Goal: Task Accomplishment & Management: Complete application form

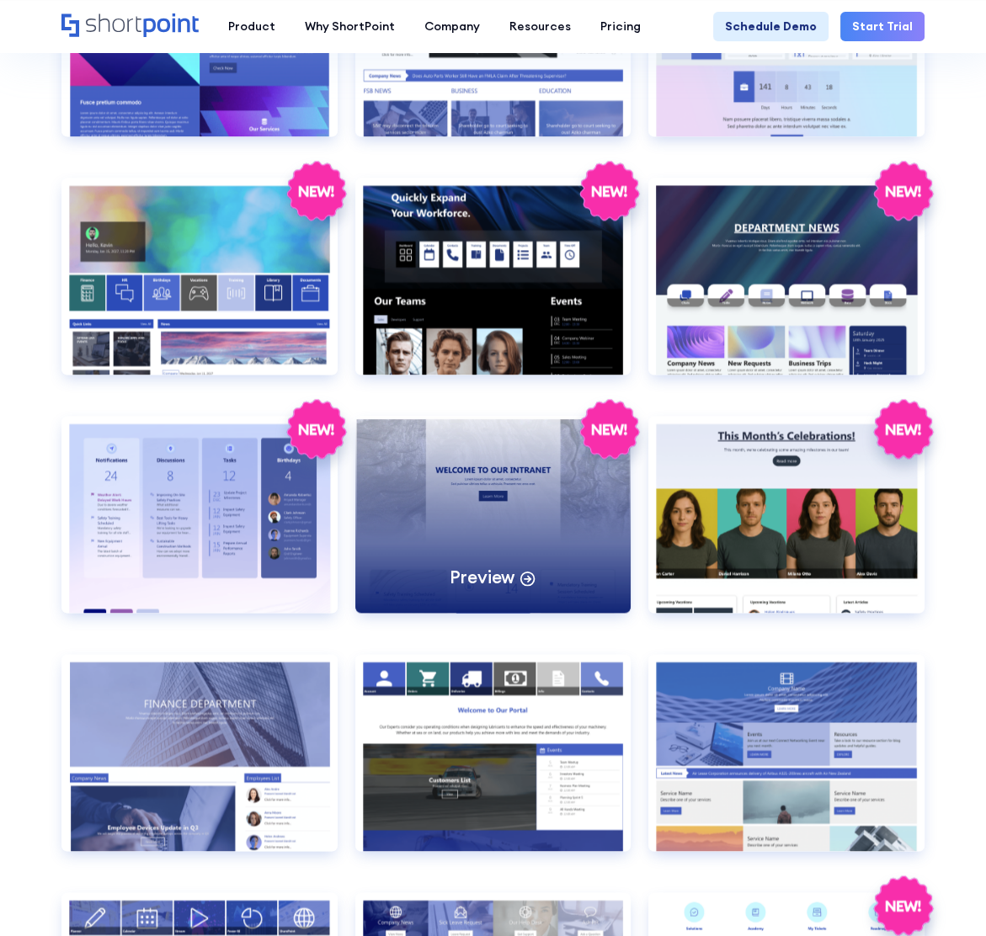
scroll to position [2105, 0]
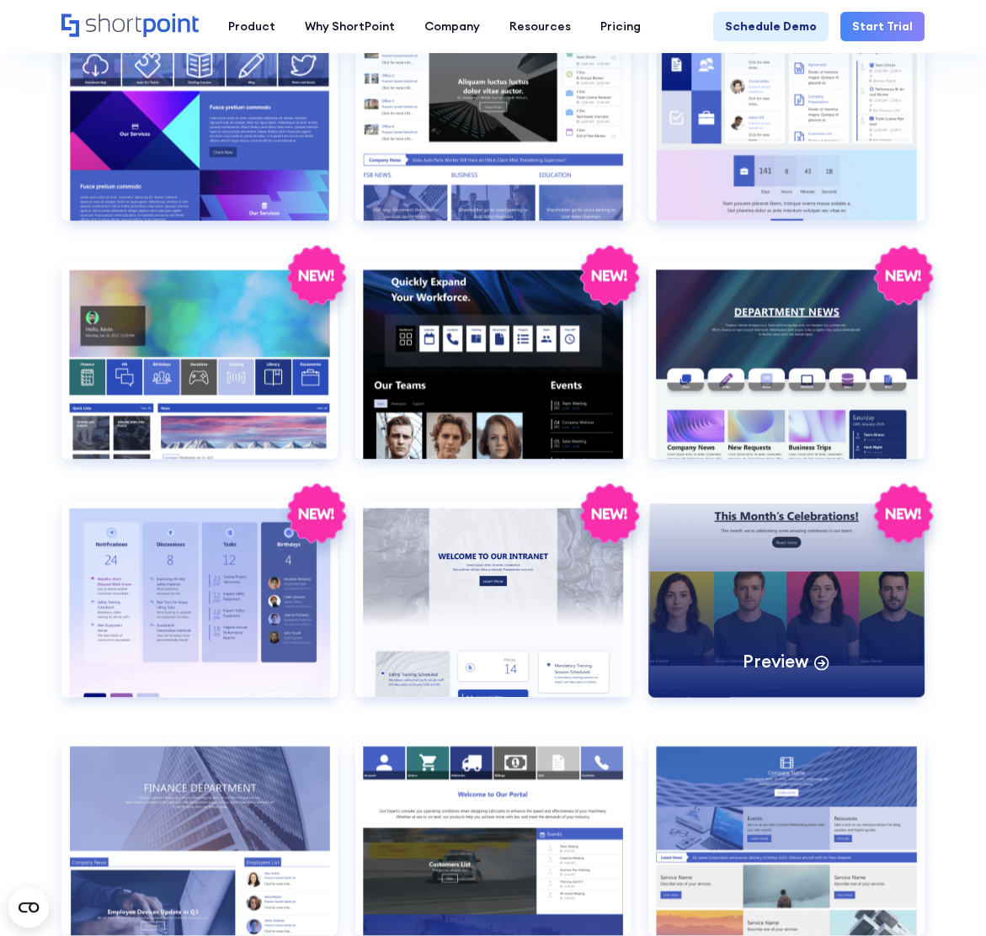
click at [781, 624] on div "Preview" at bounding box center [786, 598] width 276 height 197
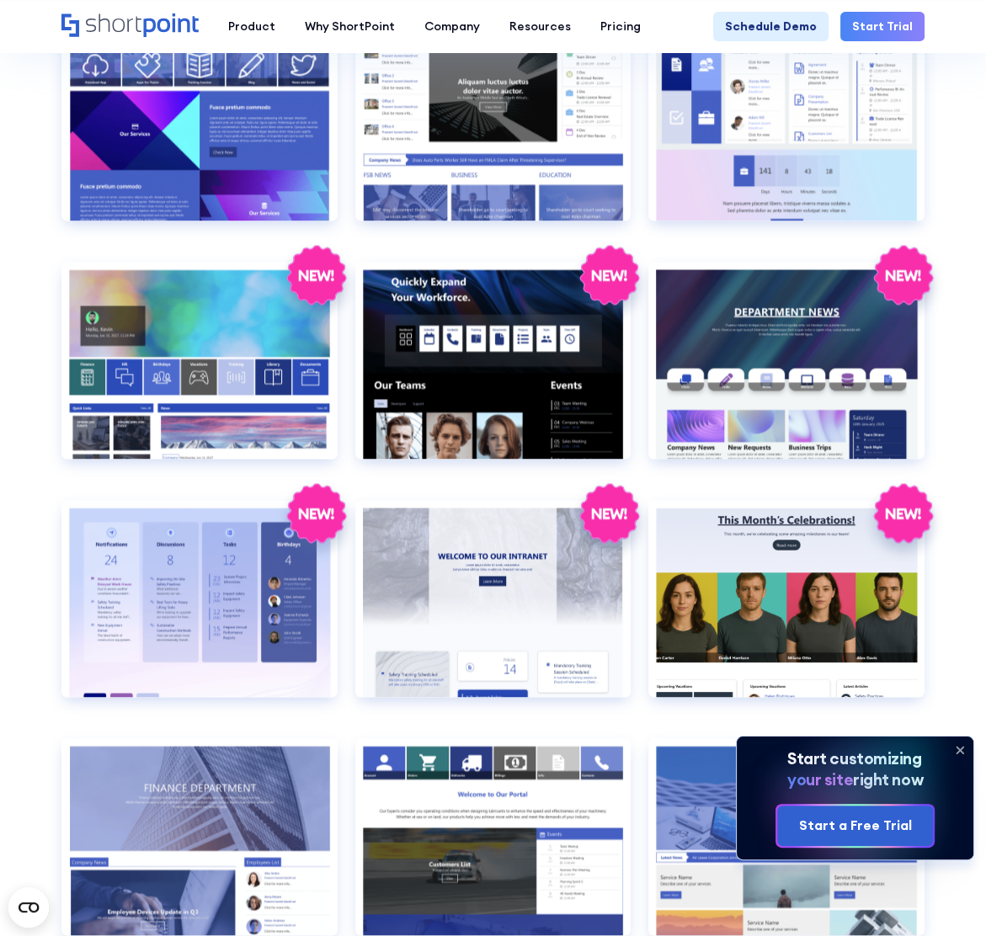
click at [967, 570] on section "SHAREPOINT INTRANET TEMPLATES Fully customizable SharePoint templates with Shor…" at bounding box center [493, 36] width 986 height 4225
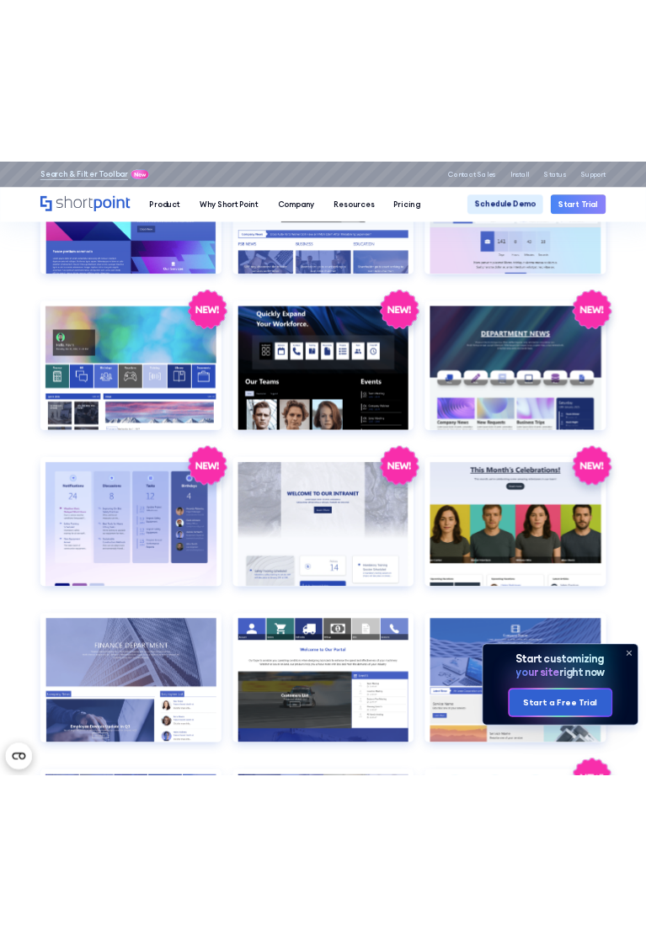
scroll to position [2056, 0]
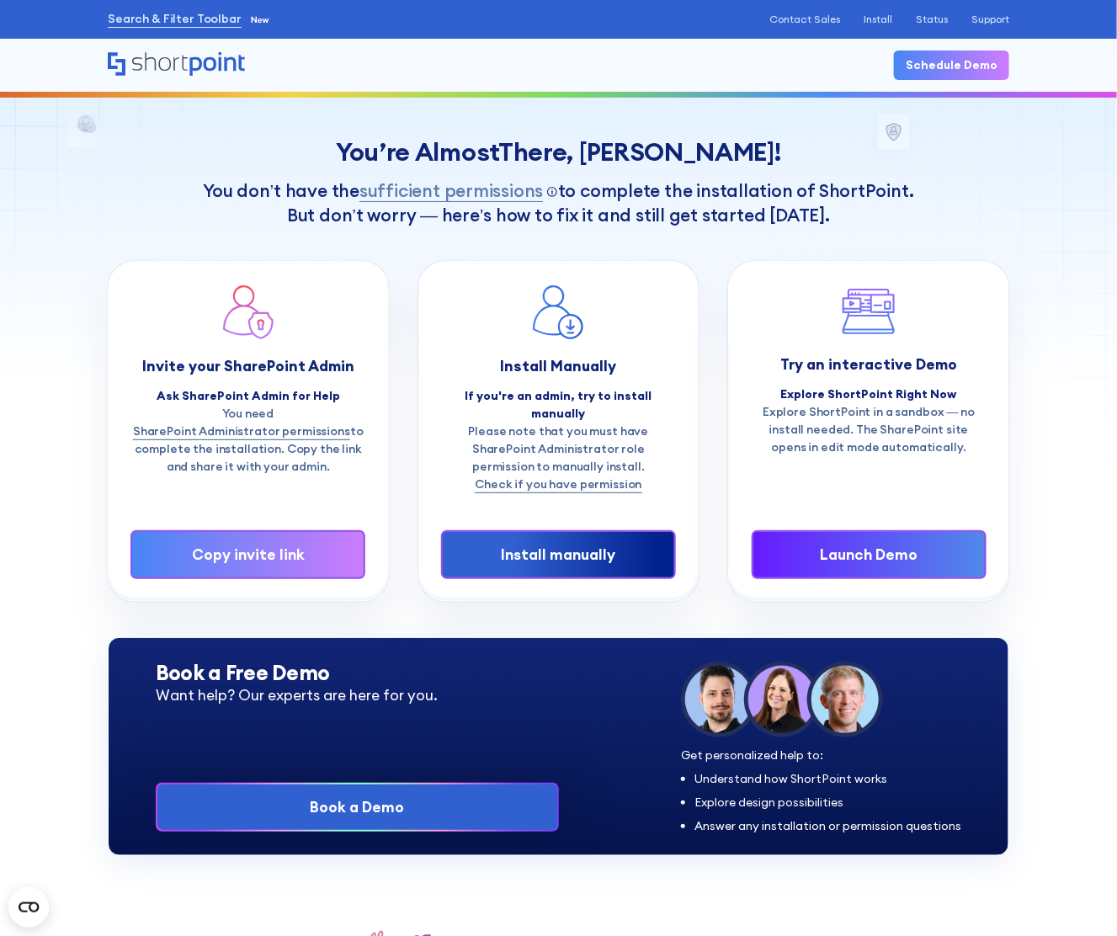
click at [822, 544] on div "Launch Demo" at bounding box center [869, 555] width 184 height 22
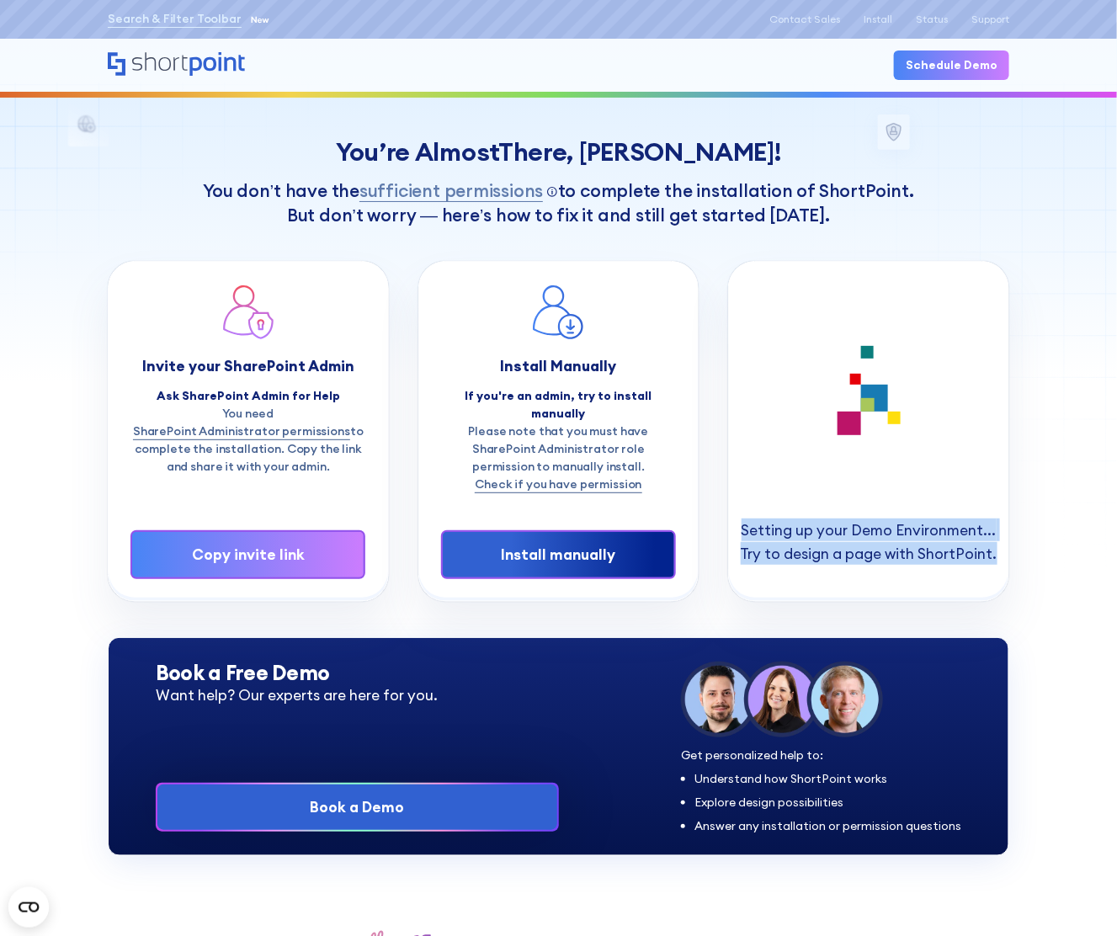
drag, startPoint x: 815, startPoint y: 305, endPoint x: 896, endPoint y: 559, distance: 266.8
click at [897, 559] on div "Setting up your Demo Environment... Try to design a page with ShortPoint." at bounding box center [869, 431] width 280 height 339
click at [784, 480] on div "Setting up your Demo Environment... Try to design a page with ShortPoint." at bounding box center [869, 431] width 280 height 339
drag, startPoint x: 764, startPoint y: 482, endPoint x: 883, endPoint y: 569, distance: 147.7
click at [883, 569] on div "Setting up your Demo Environment... Try to design a page with ShortPoint." at bounding box center [869, 431] width 280 height 339
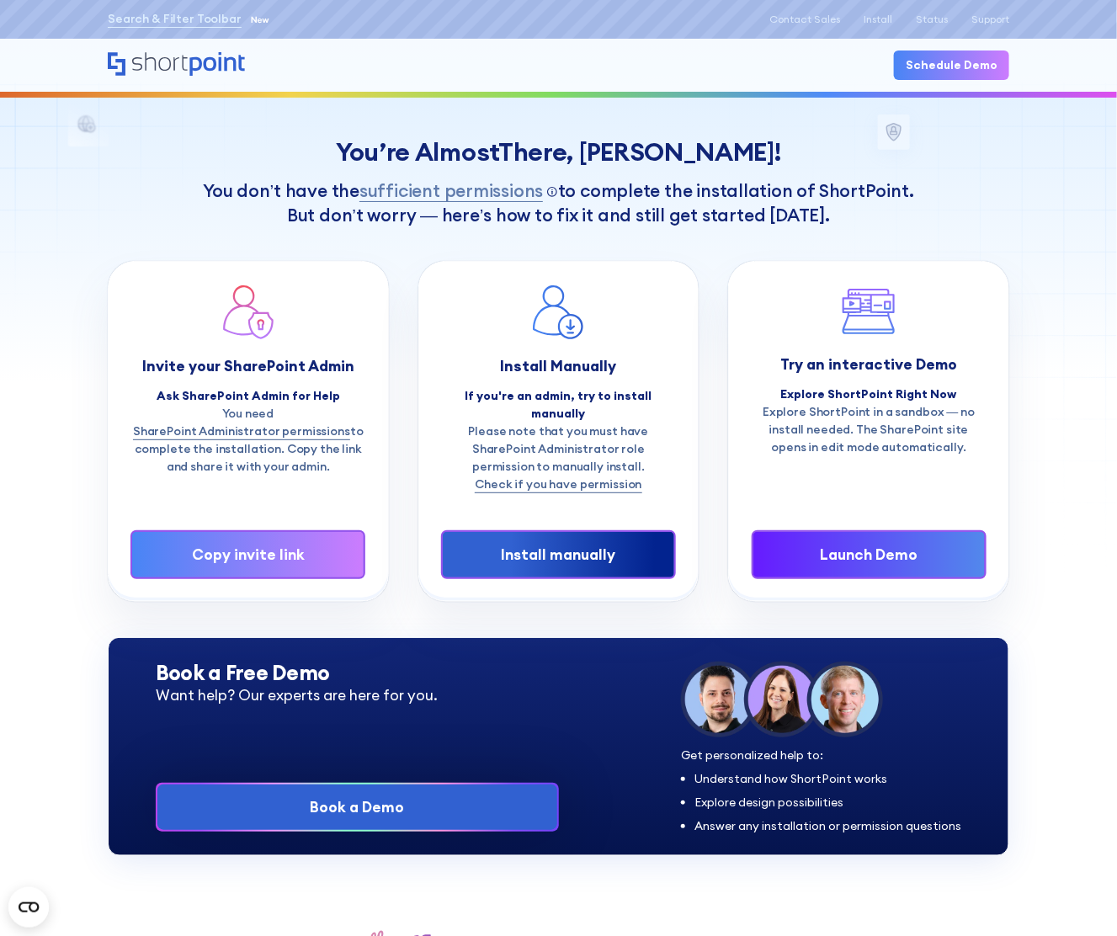
click at [885, 544] on div "Launch Demo" at bounding box center [869, 555] width 184 height 22
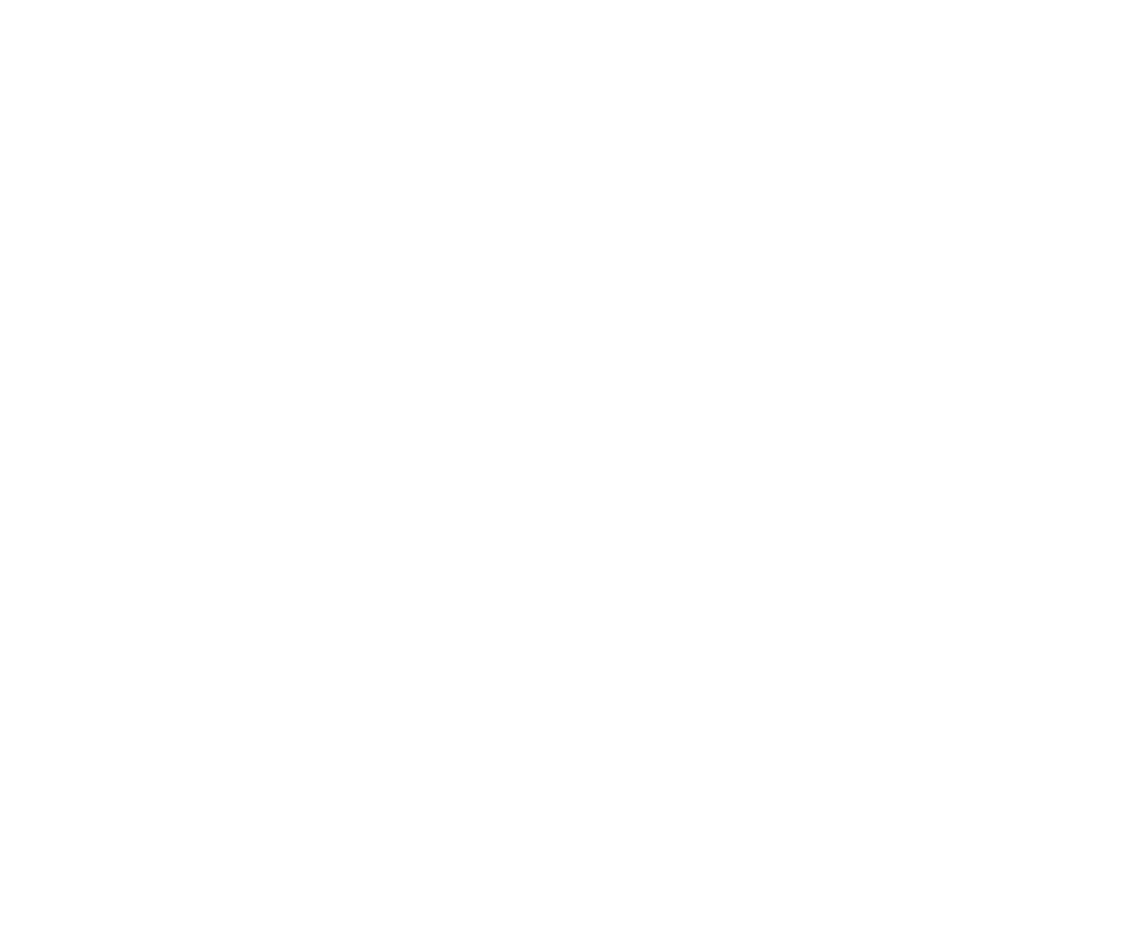
select select "+971"
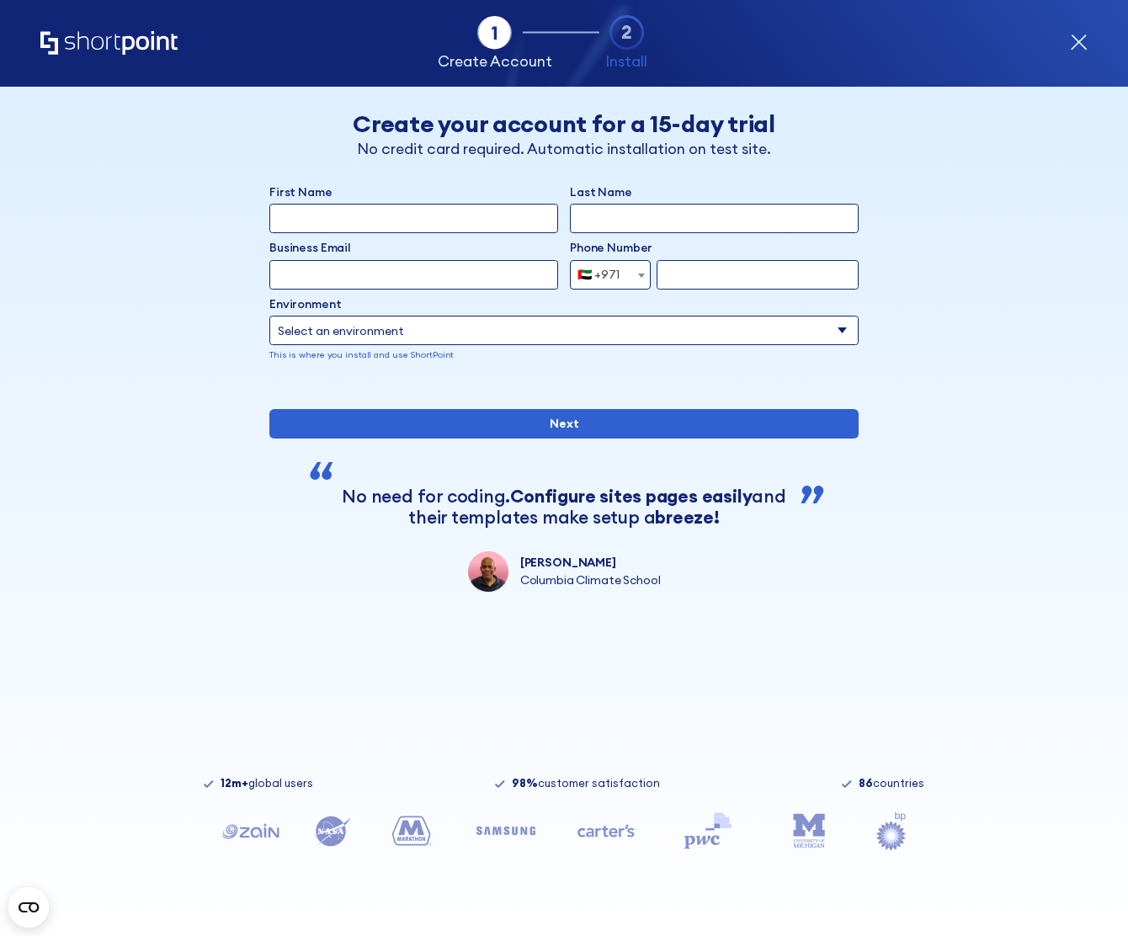
click at [424, 229] on input "First Name" at bounding box center [413, 218] width 289 height 29
click at [748, 373] on div "First Name Last Name Business Email Invalid Email Address Phone Number Afghanis…" at bounding box center [563, 285] width 589 height 202
click at [784, 378] on div "First Name Last Name Business Email Invalid Email Address Phone Number Afghanis…" at bounding box center [563, 285] width 589 height 202
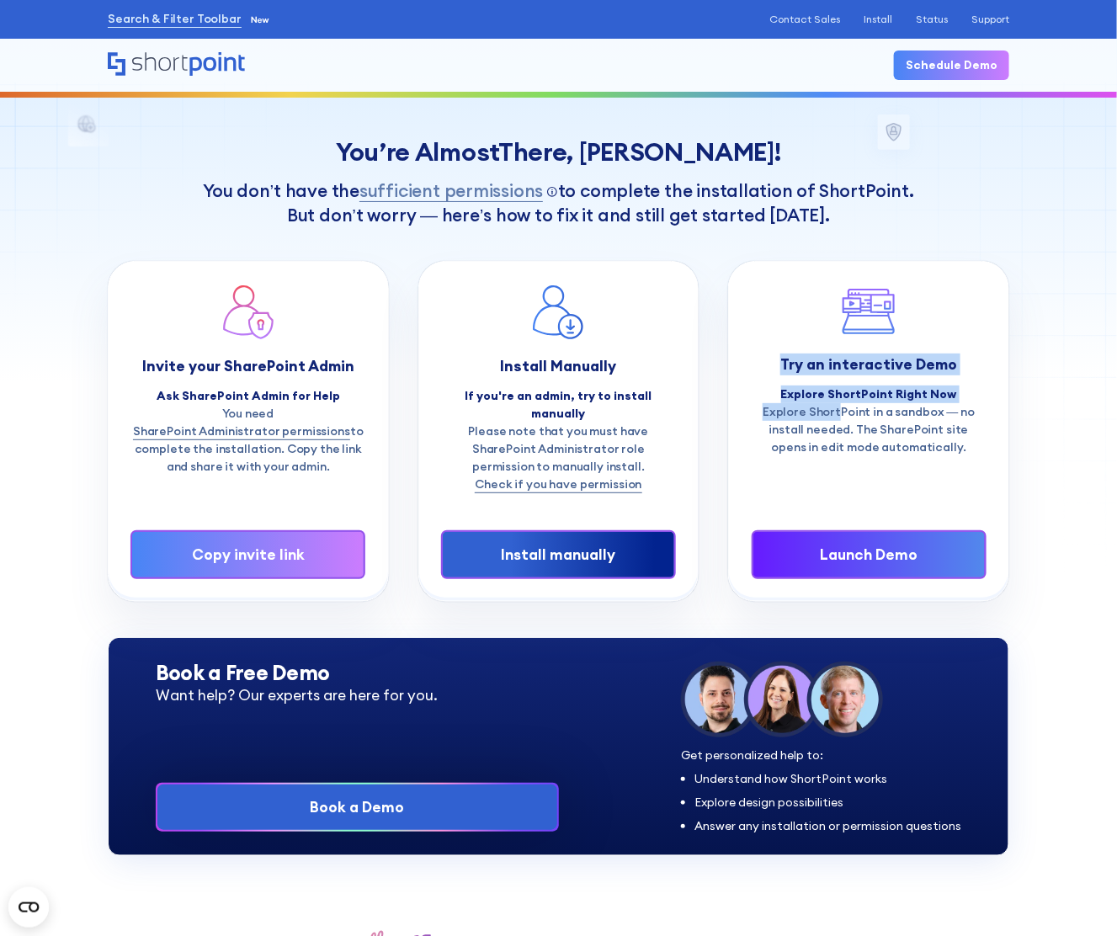
drag, startPoint x: 781, startPoint y: 374, endPoint x: 866, endPoint y: 428, distance: 100.7
click at [845, 417] on div "Try an interactive Demo Explore ShortPoint Right Now Explore ShortPoint in a sa…" at bounding box center [869, 370] width 235 height 173
click at [936, 463] on div "Try an interactive Demo Explore ShortPoint Right Now Explore ShortPoint in a sa…" at bounding box center [869, 432] width 235 height 296
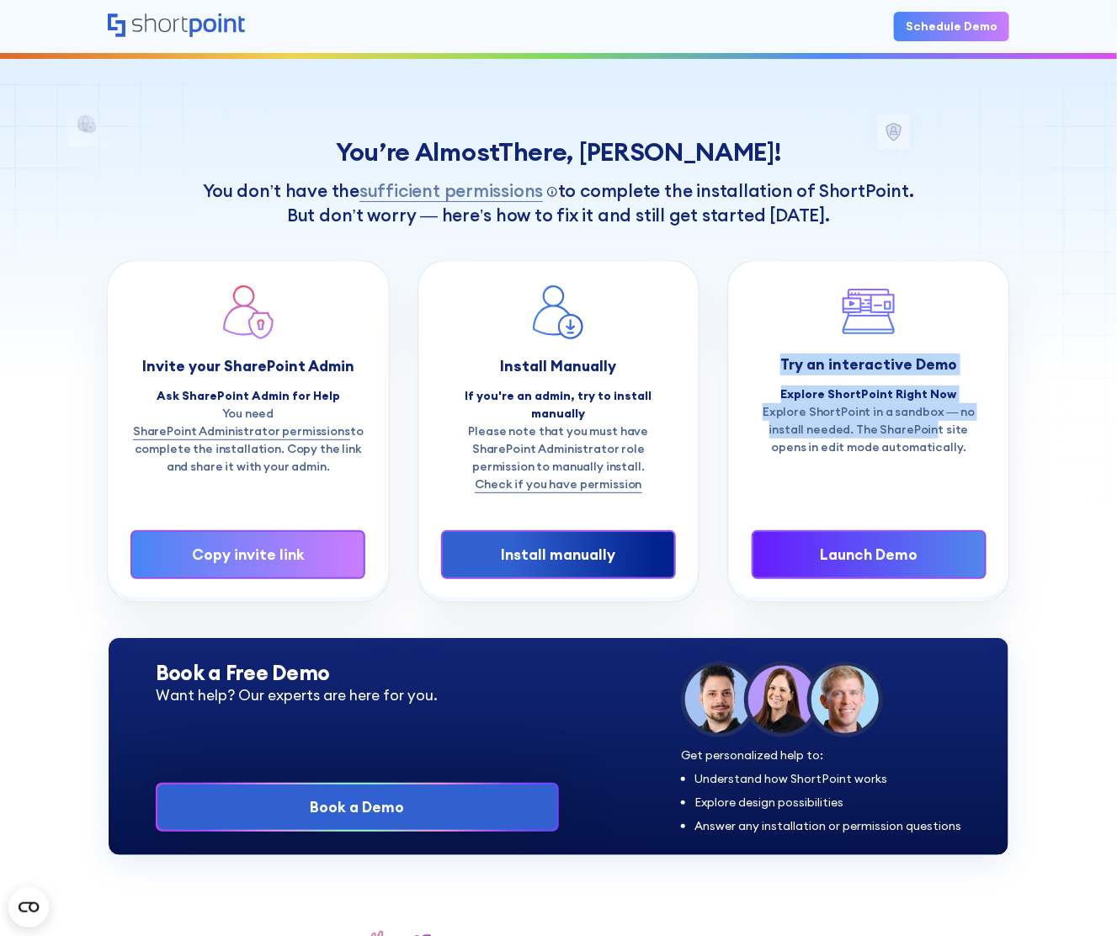
drag, startPoint x: 782, startPoint y: 356, endPoint x: 925, endPoint y: 424, distance: 158.6
click at [920, 422] on div "Try an interactive Demo Explore ShortPoint Right Now Explore ShortPoint in a sa…" at bounding box center [869, 370] width 235 height 173
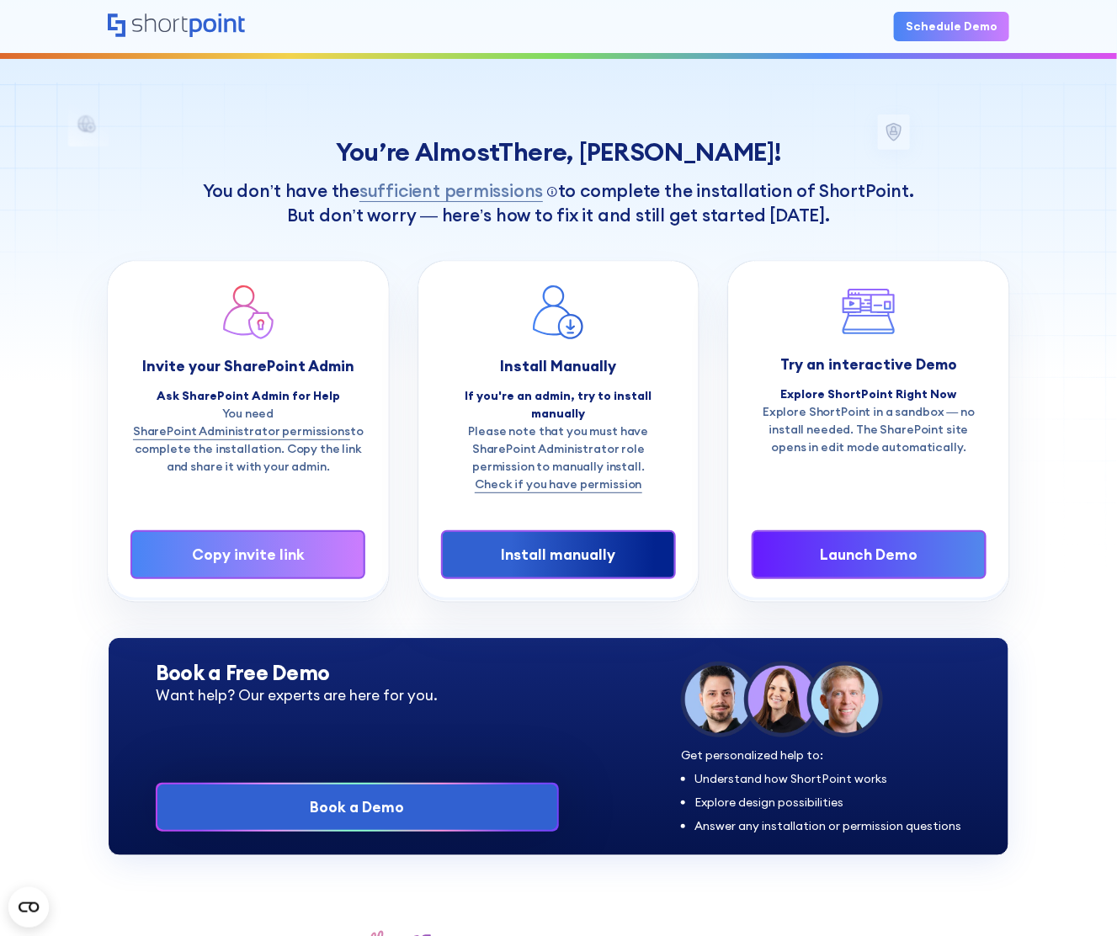
click at [925, 424] on p "Explore ShortPoint in a sandbox — no install needed. The SharePoint site opens …" at bounding box center [869, 429] width 235 height 53
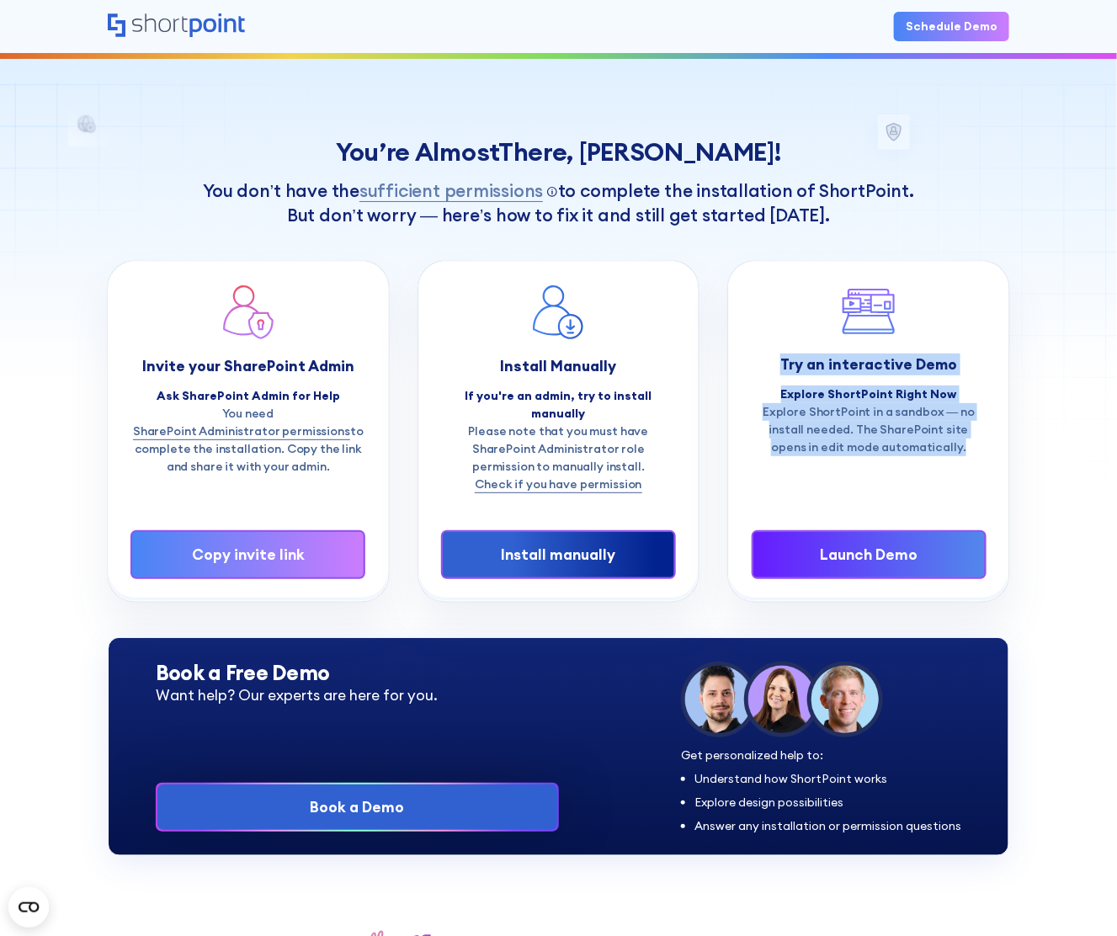
drag, startPoint x: 957, startPoint y: 451, endPoint x: 772, endPoint y: 352, distance: 210.2
click at [772, 352] on div "Try an interactive Demo Explore ShortPoint Right Now Explore ShortPoint in a sa…" at bounding box center [869, 370] width 235 height 173
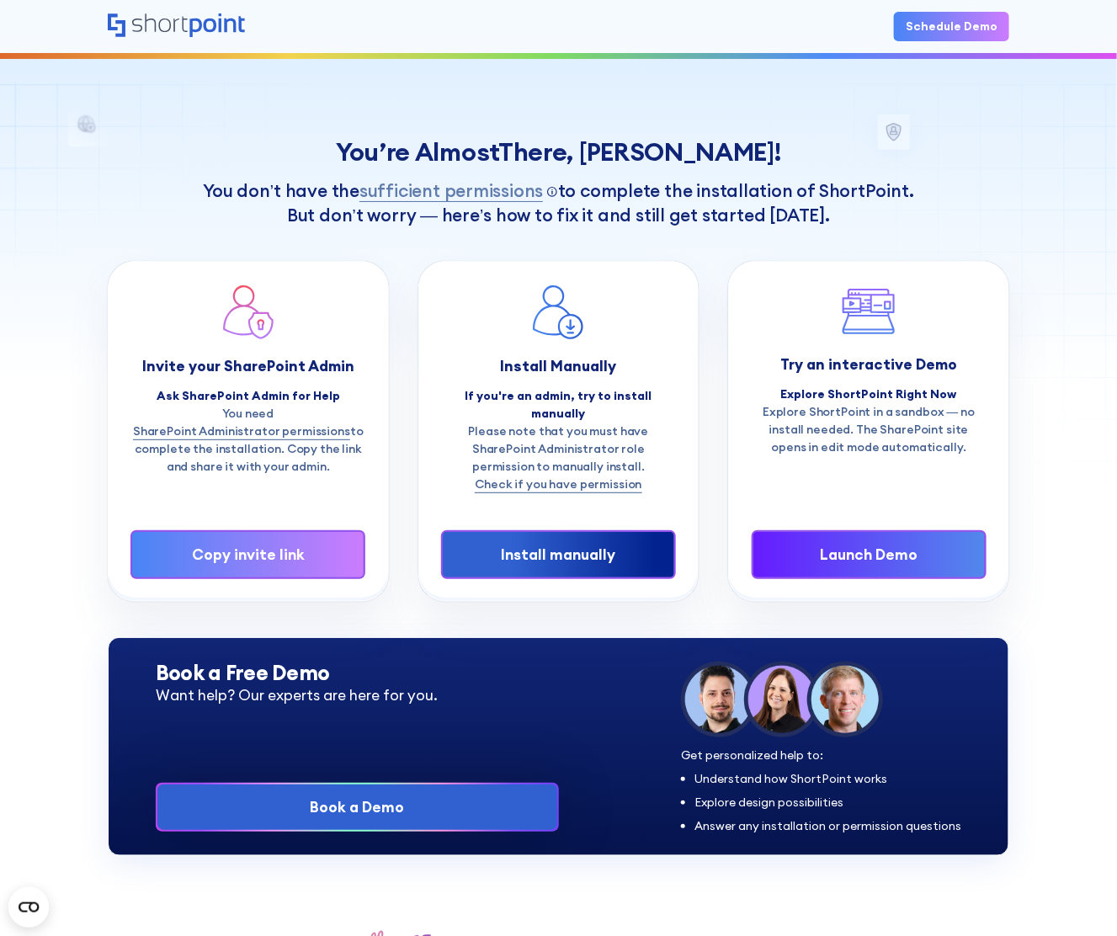
click at [773, 351] on div "Try an interactive Demo Explore ShortPoint Right Now Explore ShortPoint in a sa…" at bounding box center [869, 370] width 235 height 173
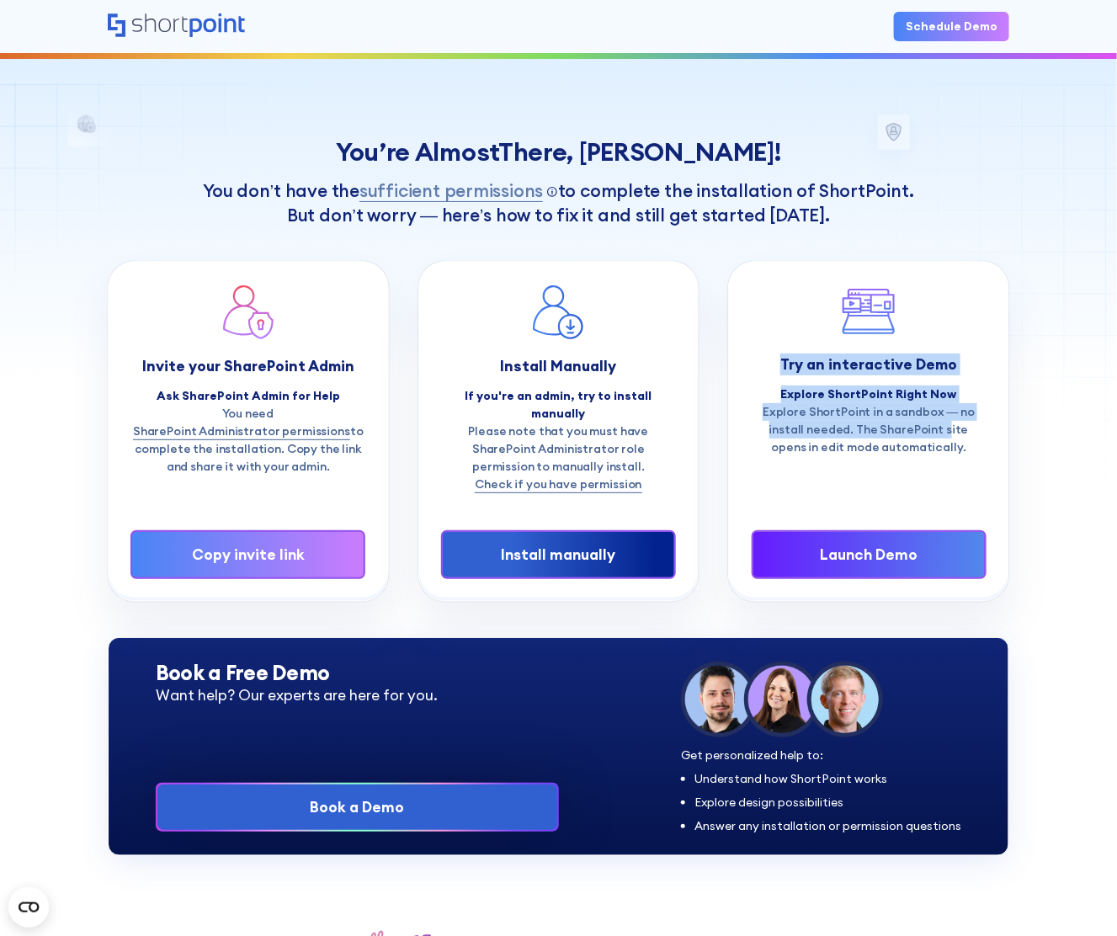
drag, startPoint x: 781, startPoint y: 344, endPoint x: 944, endPoint y: 446, distance: 192.3
click at [940, 443] on div "Try an interactive Demo Explore ShortPoint Right Now Explore ShortPoint in a sa…" at bounding box center [869, 370] width 235 height 173
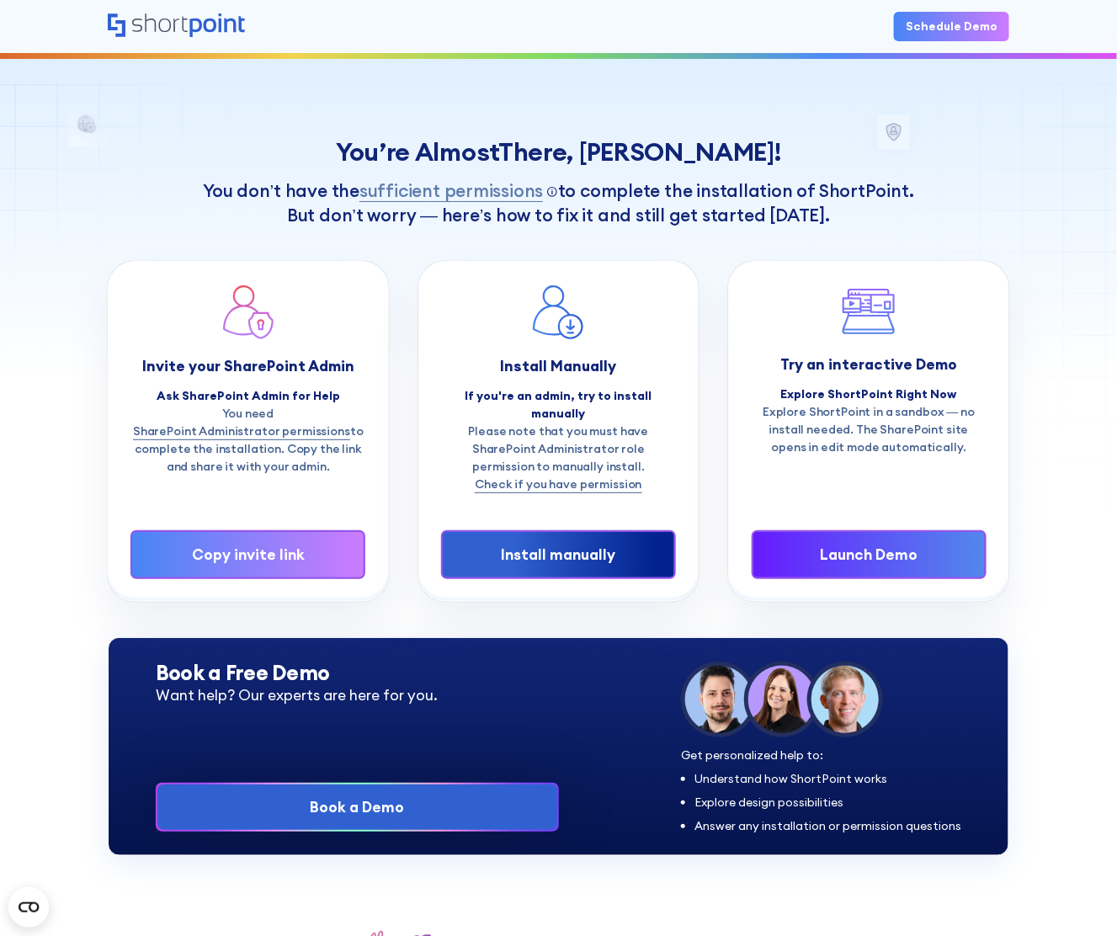
click at [945, 446] on p "Explore ShortPoint in a sandbox — no install needed. The SharePoint site opens …" at bounding box center [869, 429] width 235 height 53
click at [845, 544] on div "Launch Demo" at bounding box center [869, 555] width 184 height 22
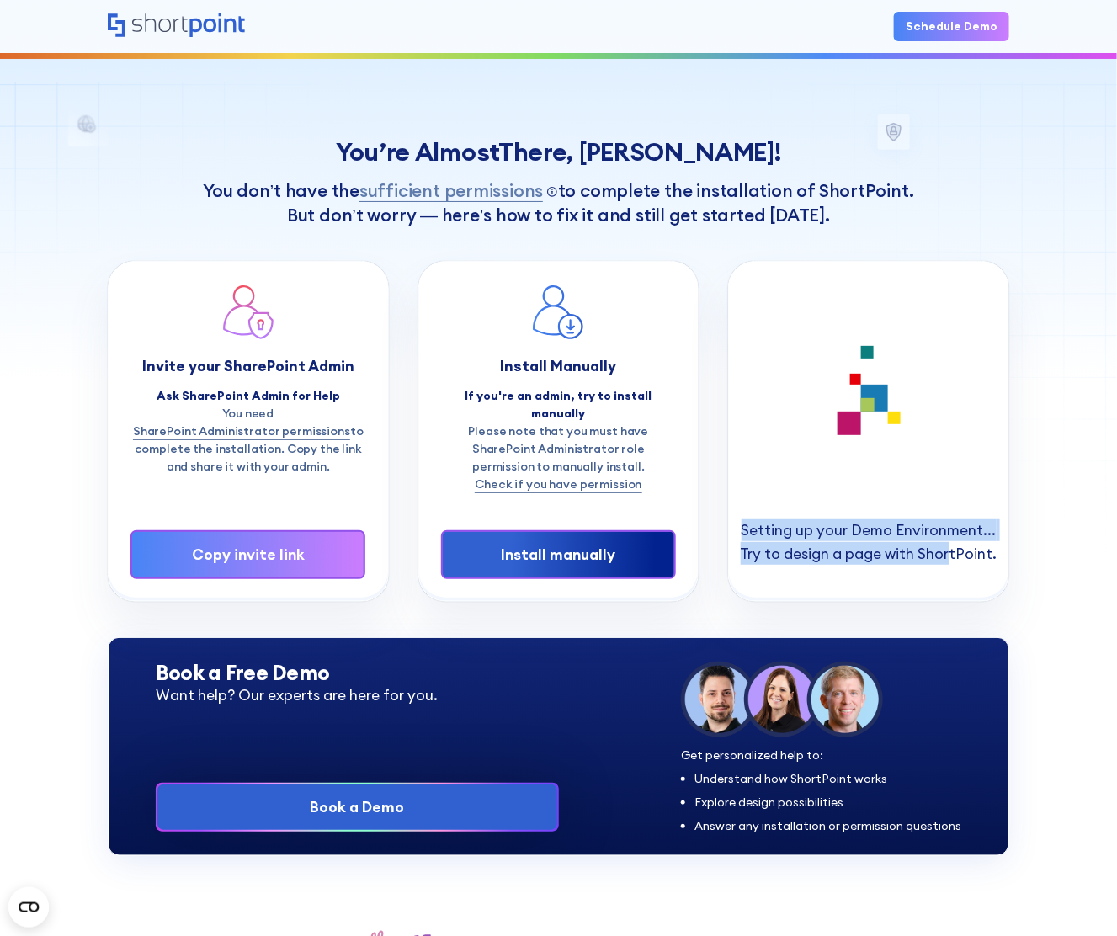
drag, startPoint x: 886, startPoint y: 530, endPoint x: 964, endPoint y: 539, distance: 78.9
click at [952, 536] on div "Setting up your Demo Environment... Try to design a page with ShortPoint." at bounding box center [869, 431] width 280 height 339
drag, startPoint x: 964, startPoint y: 539, endPoint x: 994, endPoint y: 548, distance: 30.9
click at [965, 541] on div "Setting up your Demo Environment... Try to design a page with ShortPoint." at bounding box center [869, 541] width 257 height 45
drag, startPoint x: 997, startPoint y: 545, endPoint x: 746, endPoint y: 504, distance: 254.2
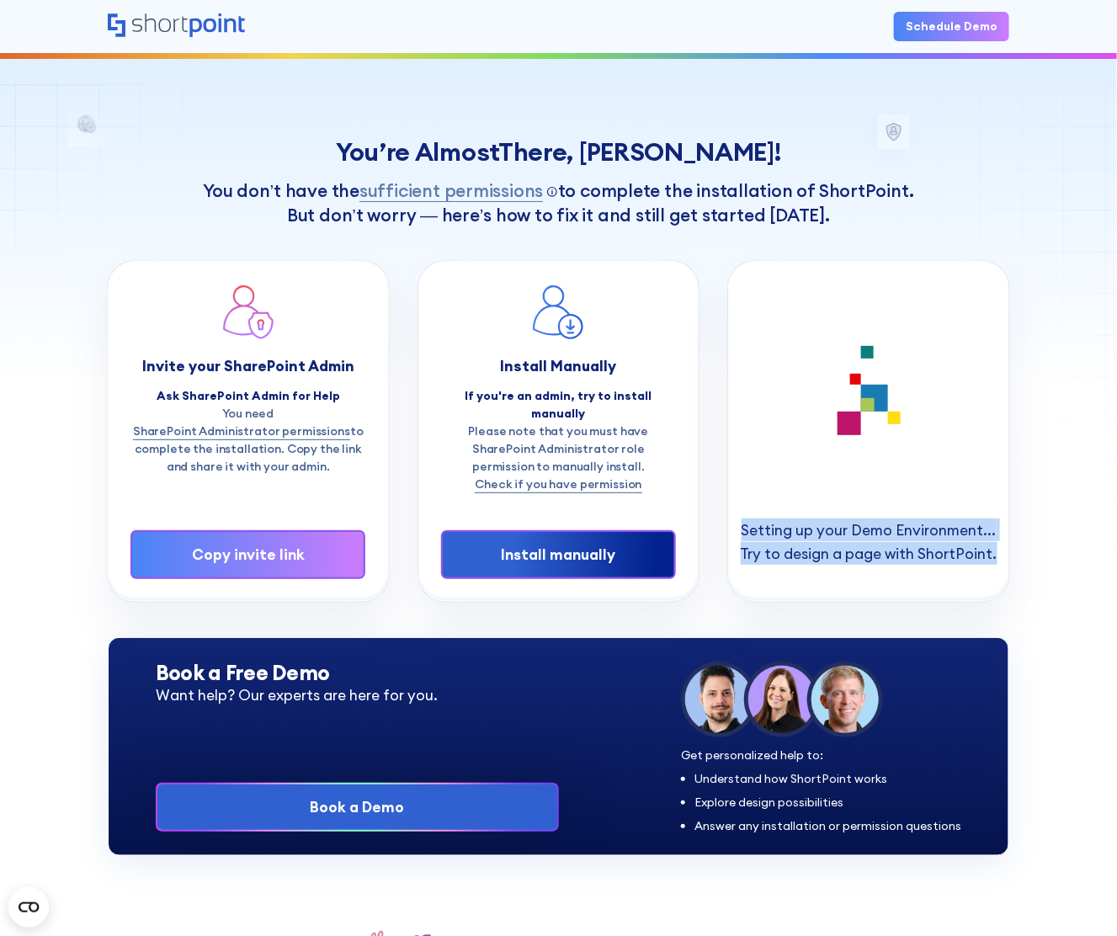
click at [748, 500] on div "Setting up your Demo Environment... Try to design a page with ShortPoint." at bounding box center [869, 431] width 280 height 339
click at [746, 505] on div "Setting up your Demo Environment... Try to design a page with ShortPoint." at bounding box center [869, 431] width 280 height 339
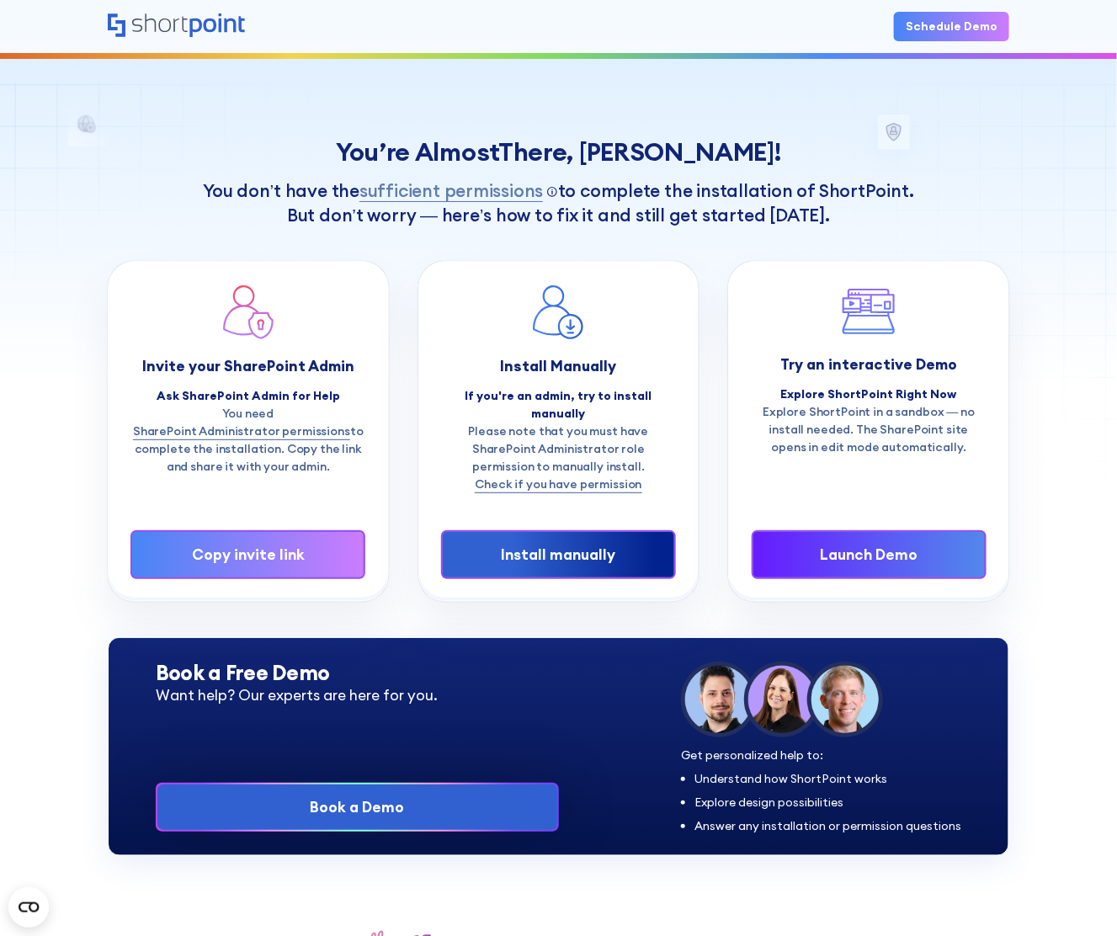
drag, startPoint x: 768, startPoint y: 525, endPoint x: 929, endPoint y: 530, distance: 160.9
click at [1031, 598] on div "You’re Almost There, Mohamad ! You don’t have the sufficient permissions Click …" at bounding box center [558, 318] width 1117 height 637
